Goal: Information Seeking & Learning: Check status

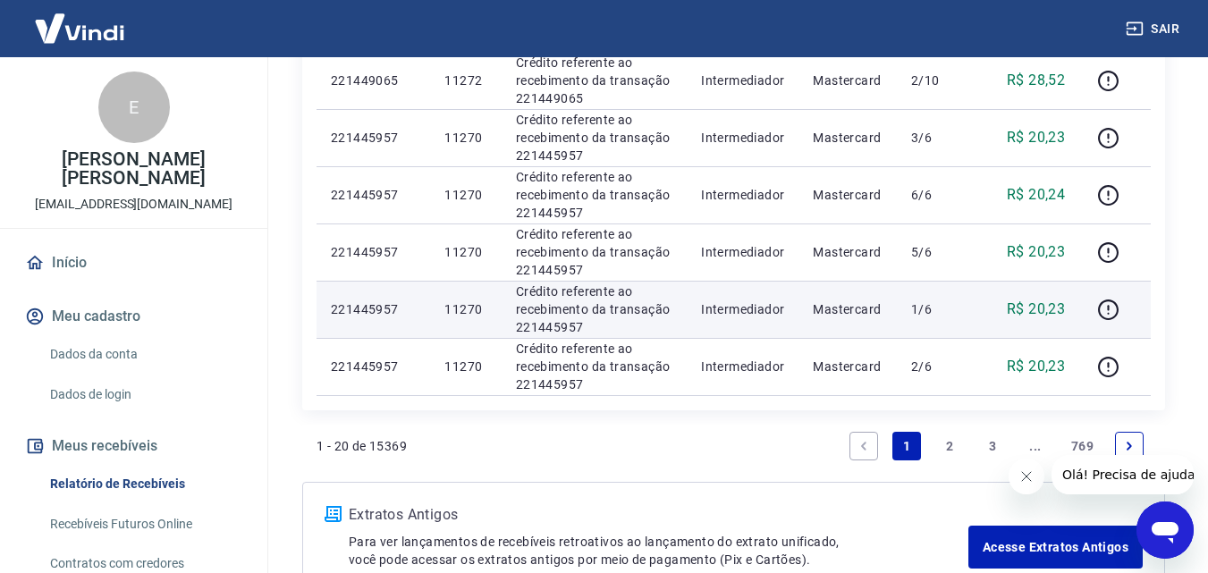
scroll to position [1288, 0]
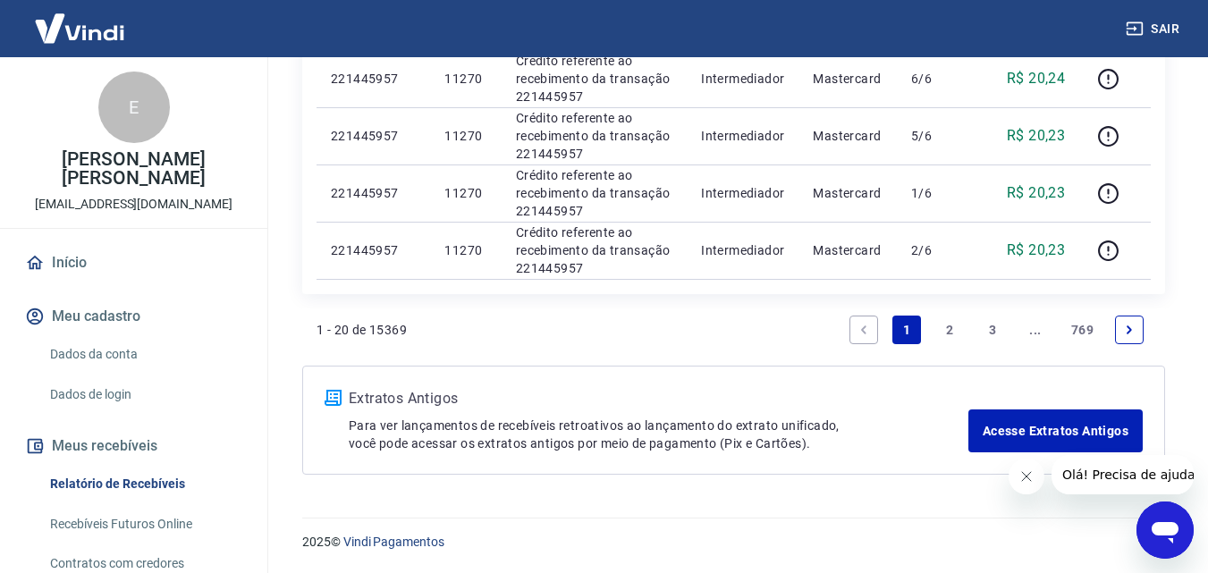
click at [945, 332] on link "2" at bounding box center [949, 330] width 29 height 29
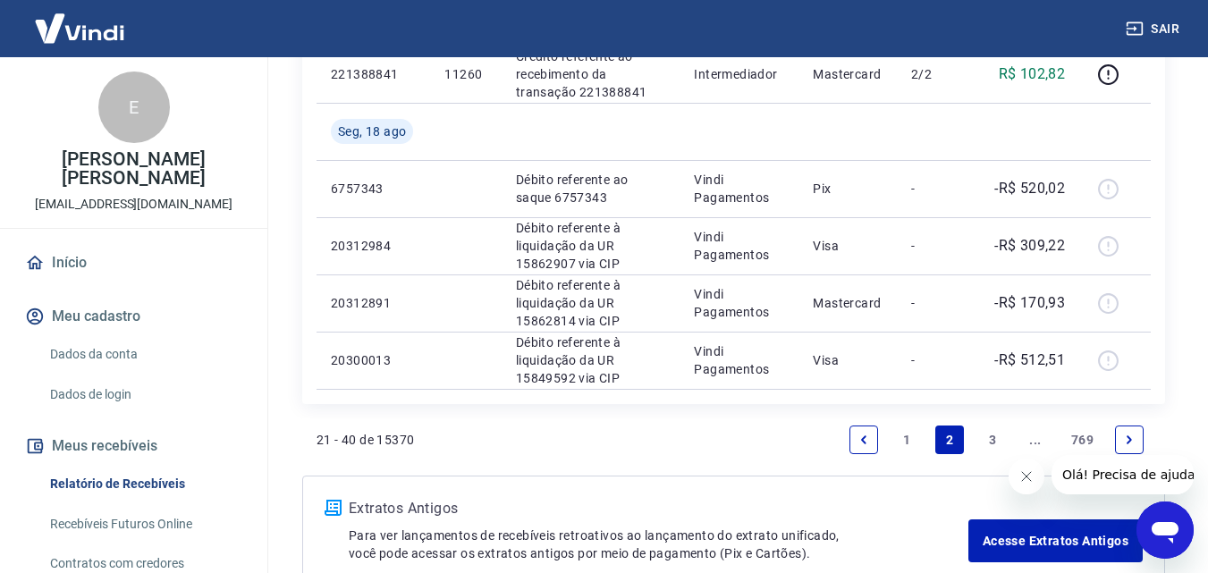
scroll to position [1402, 0]
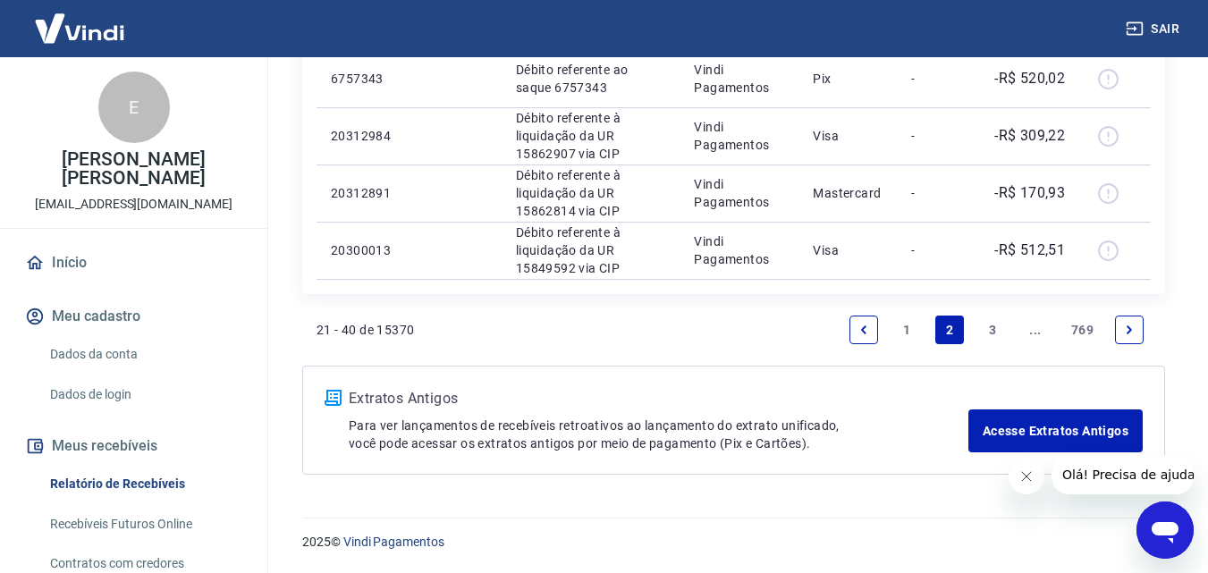
click at [906, 326] on link "1" at bounding box center [906, 330] width 29 height 29
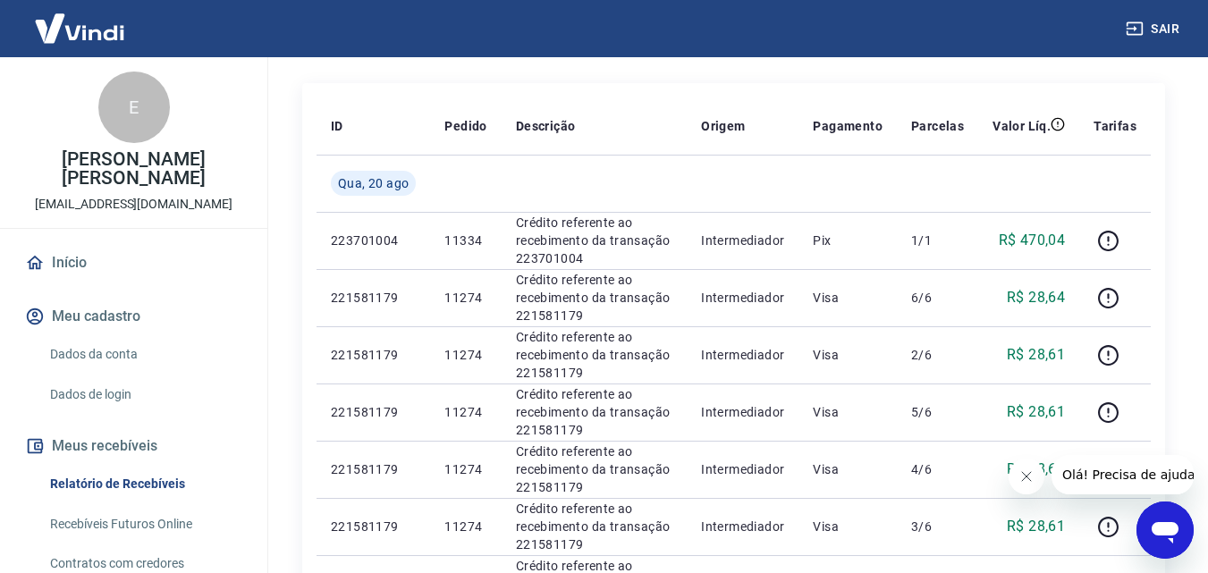
scroll to position [179, 0]
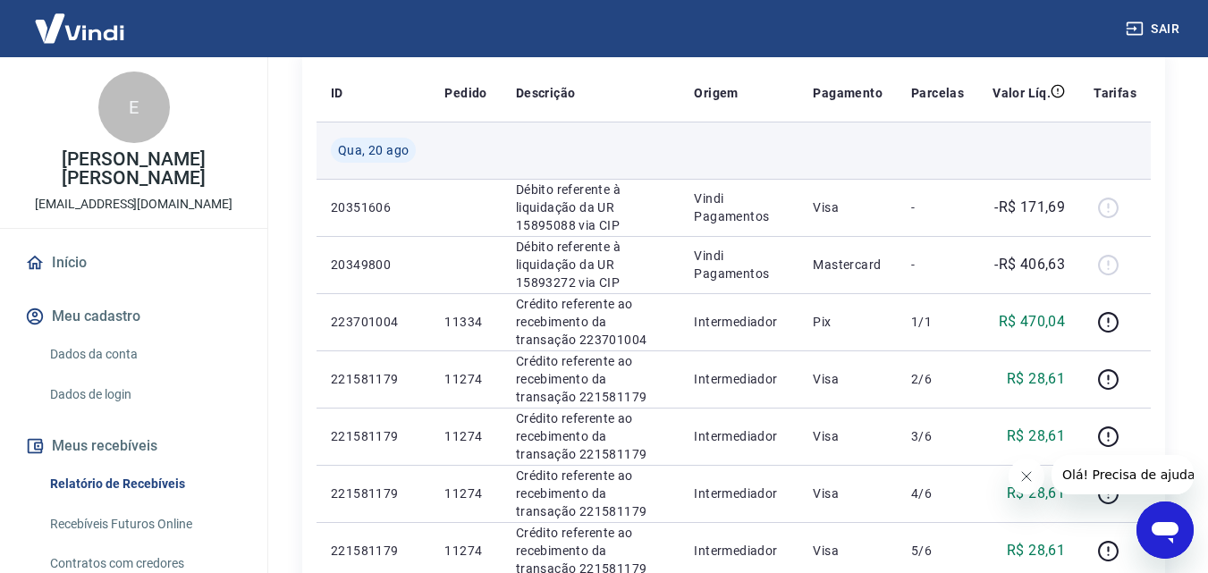
scroll to position [268, 0]
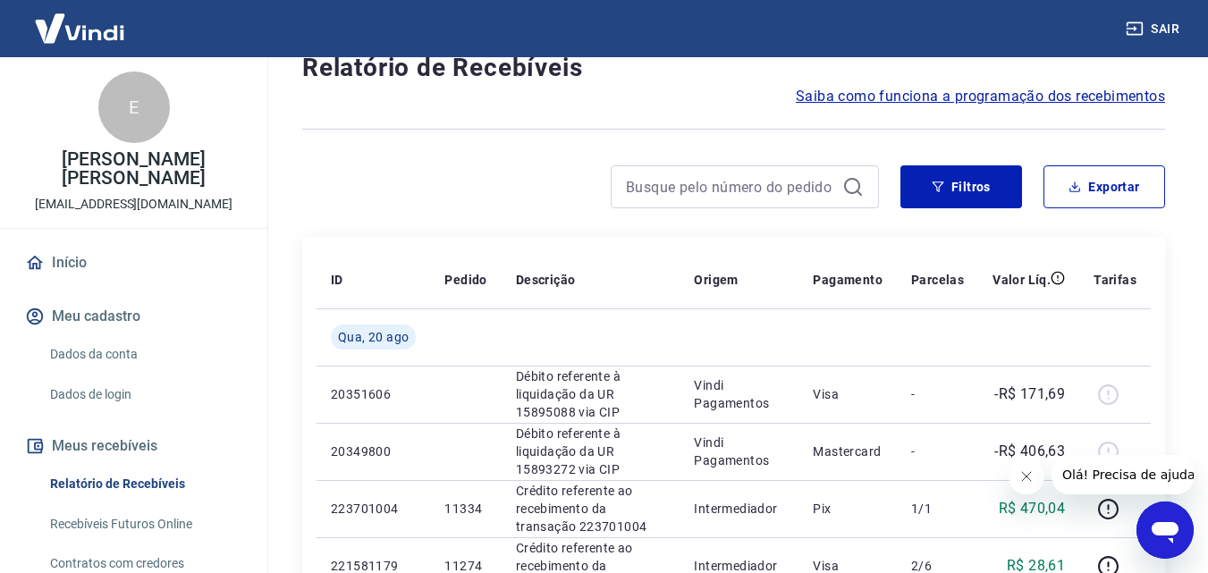
scroll to position [89, 0]
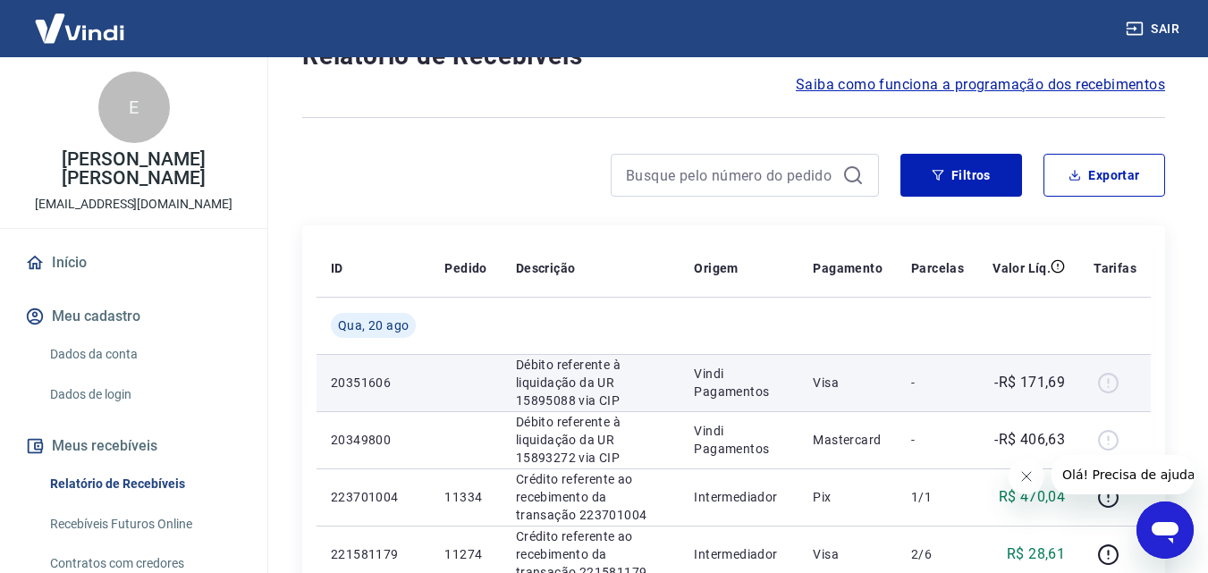
scroll to position [89, 0]
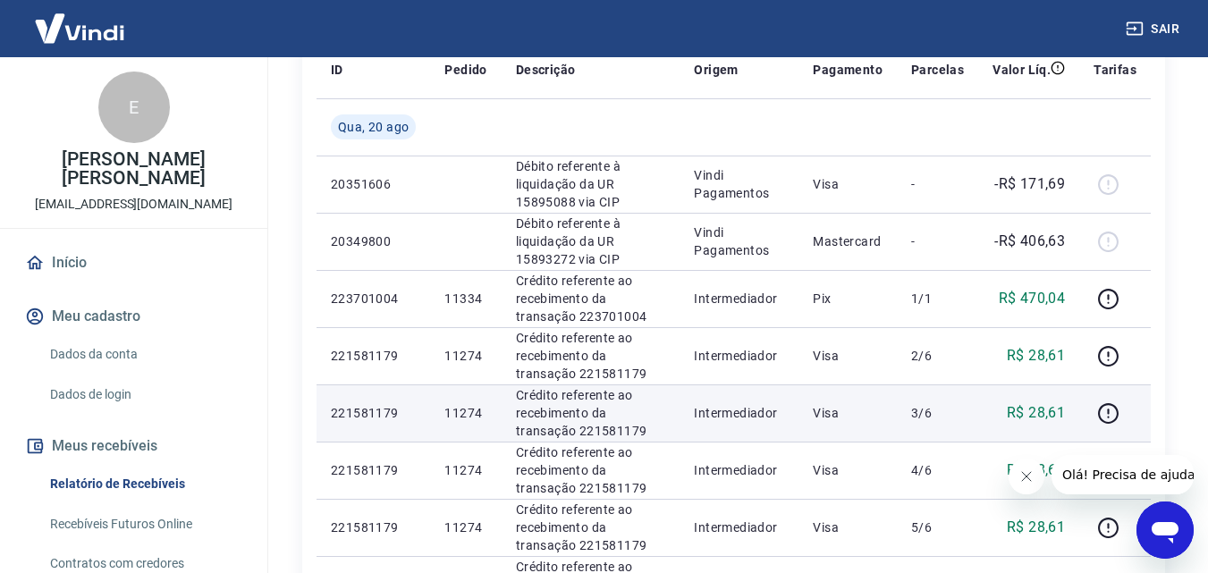
scroll to position [268, 0]
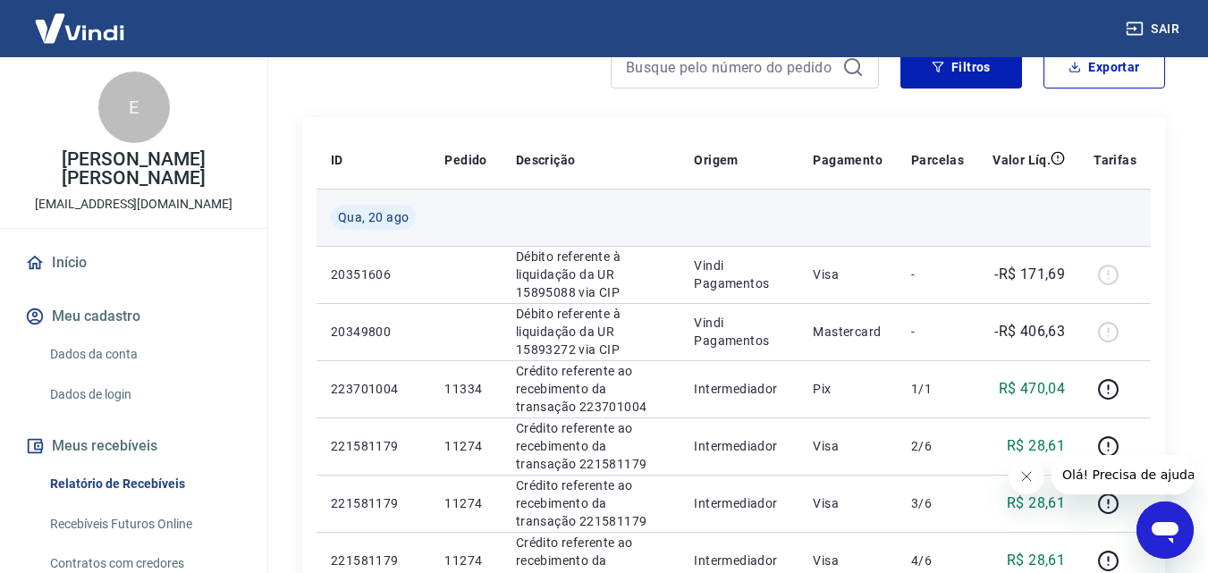
scroll to position [179, 0]
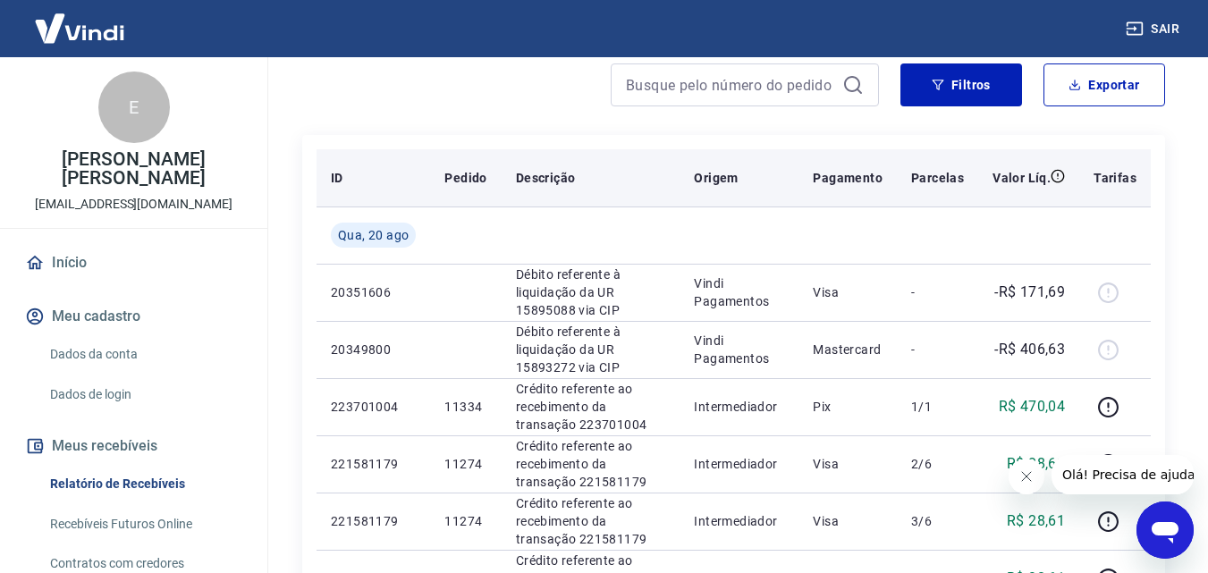
scroll to position [179, 0]
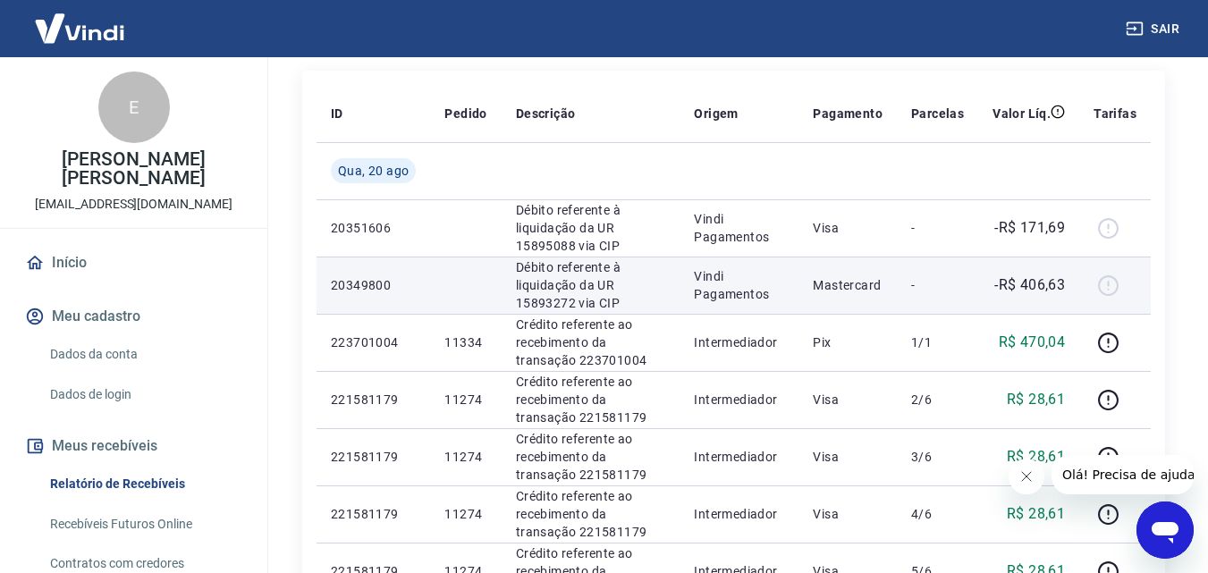
scroll to position [268, 0]
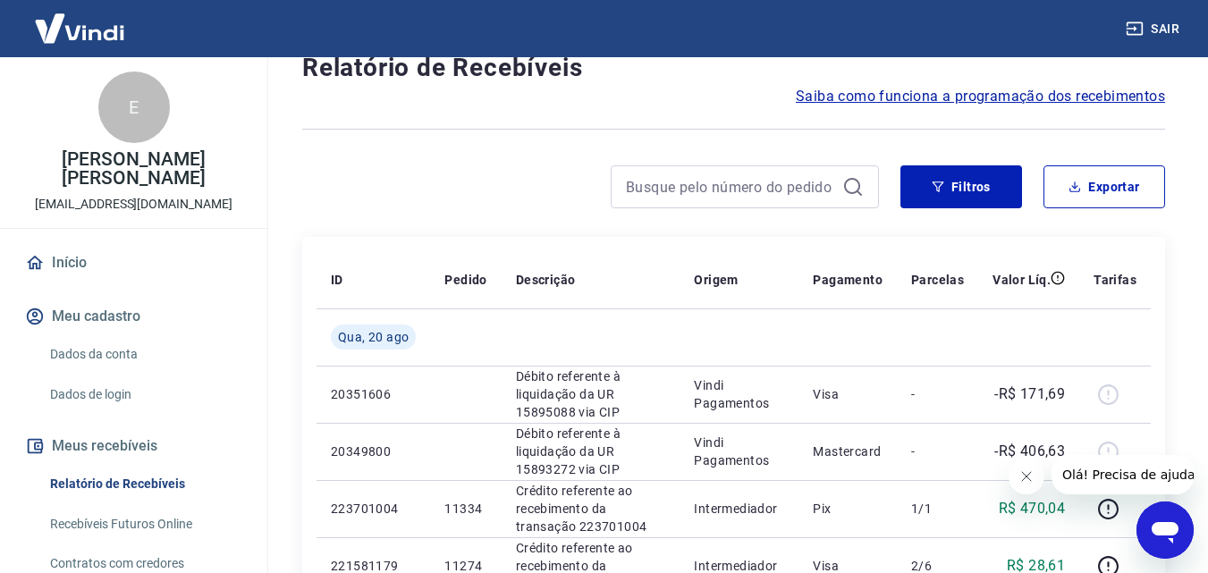
scroll to position [89, 0]
